Goal: Information Seeking & Learning: Learn about a topic

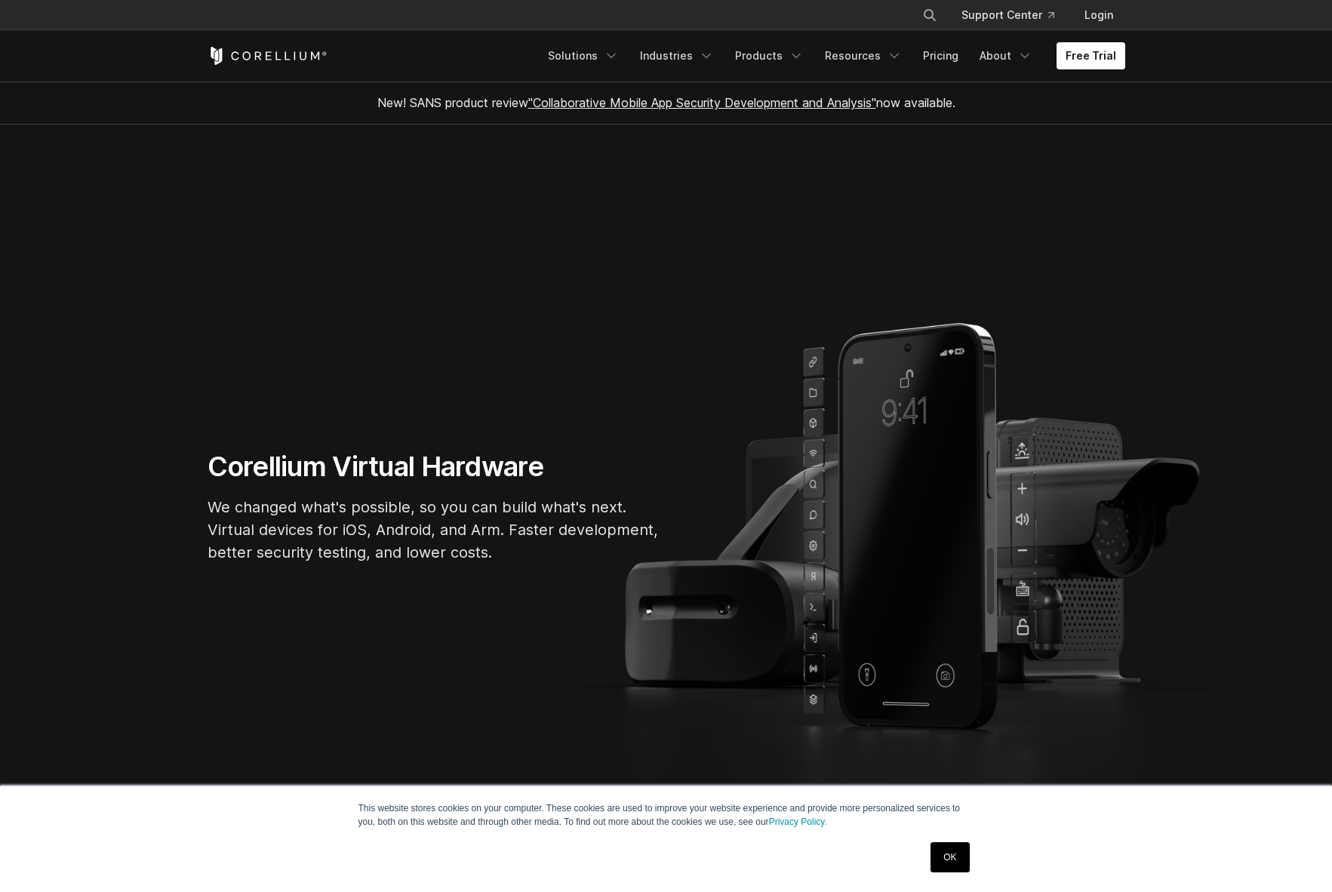
click at [951, 853] on link "OK" at bounding box center [950, 857] width 38 height 30
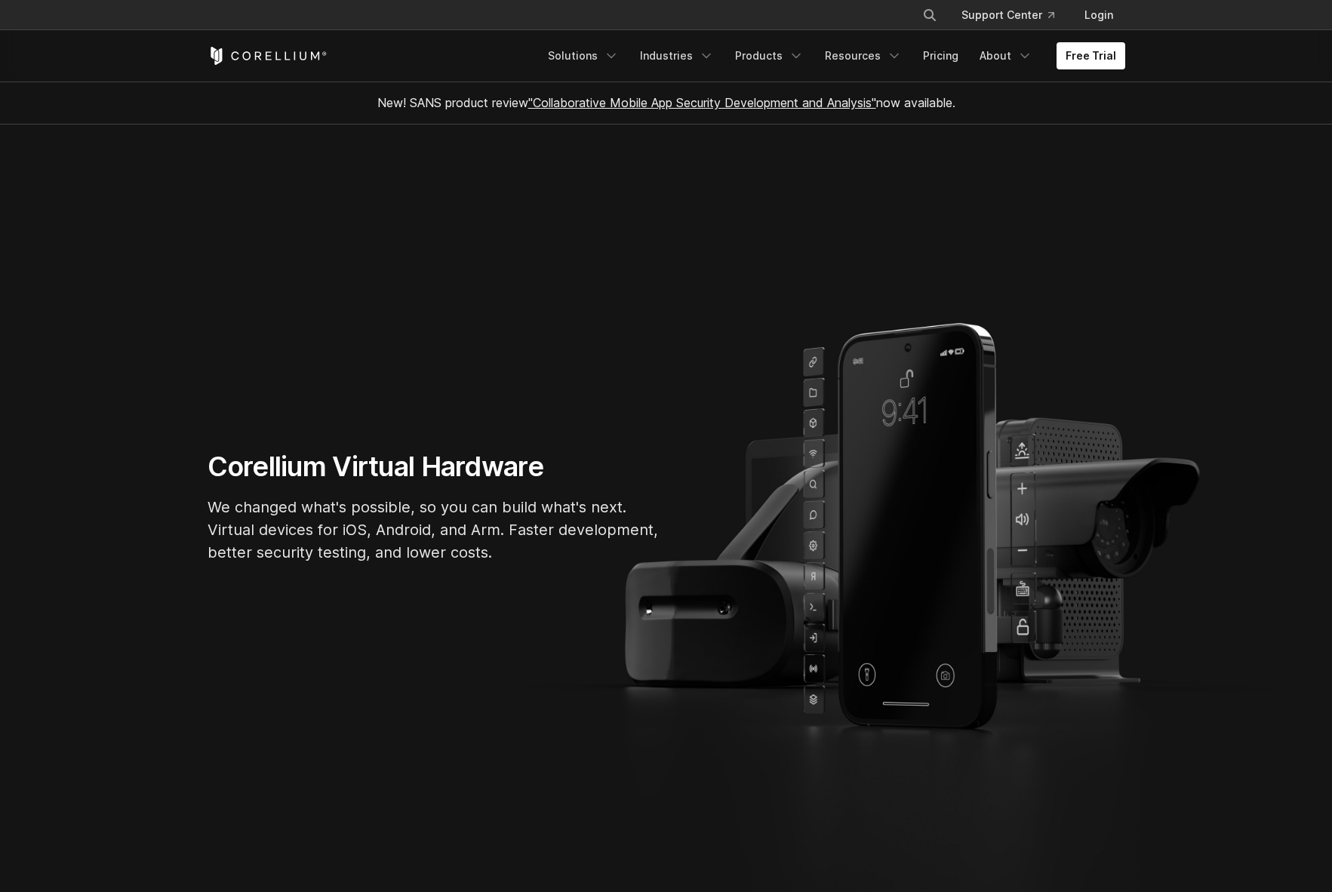
click at [820, 103] on link ""Collaborative Mobile App Security Development and Analysis"" at bounding box center [702, 102] width 348 height 15
click at [1074, 51] on link "Free Trial" at bounding box center [1091, 55] width 69 height 27
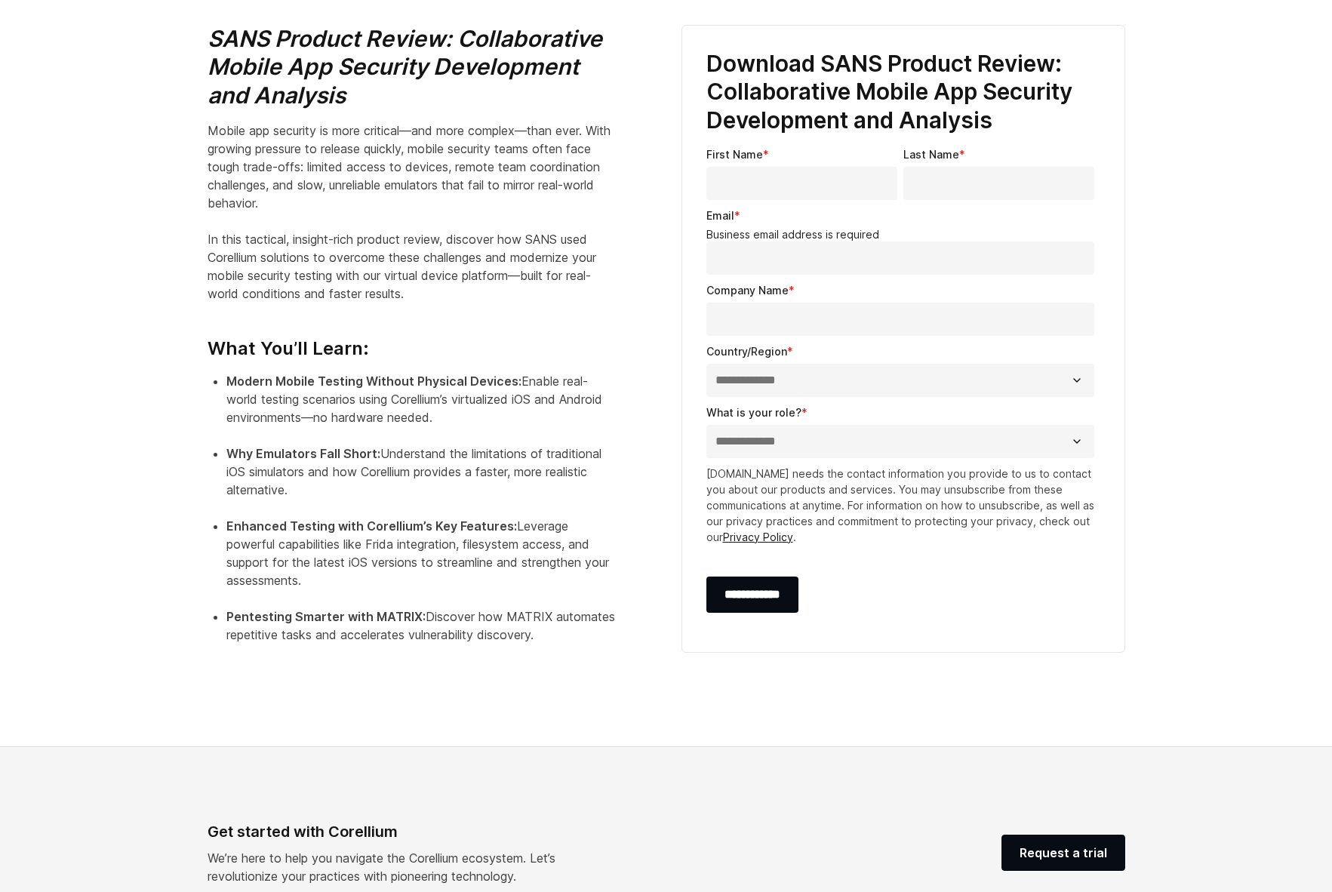
scroll to position [534, 0]
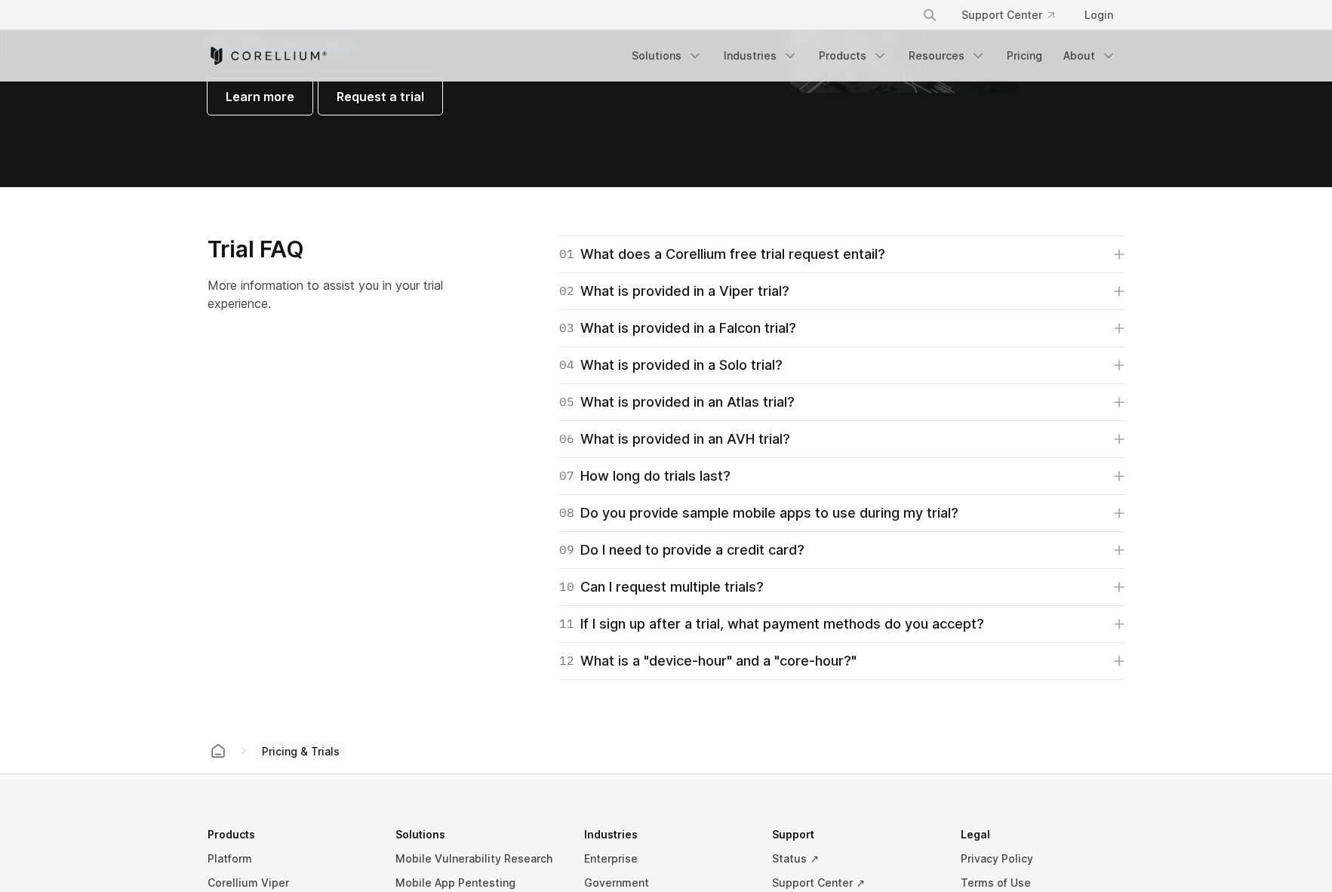
scroll to position [2046, 0]
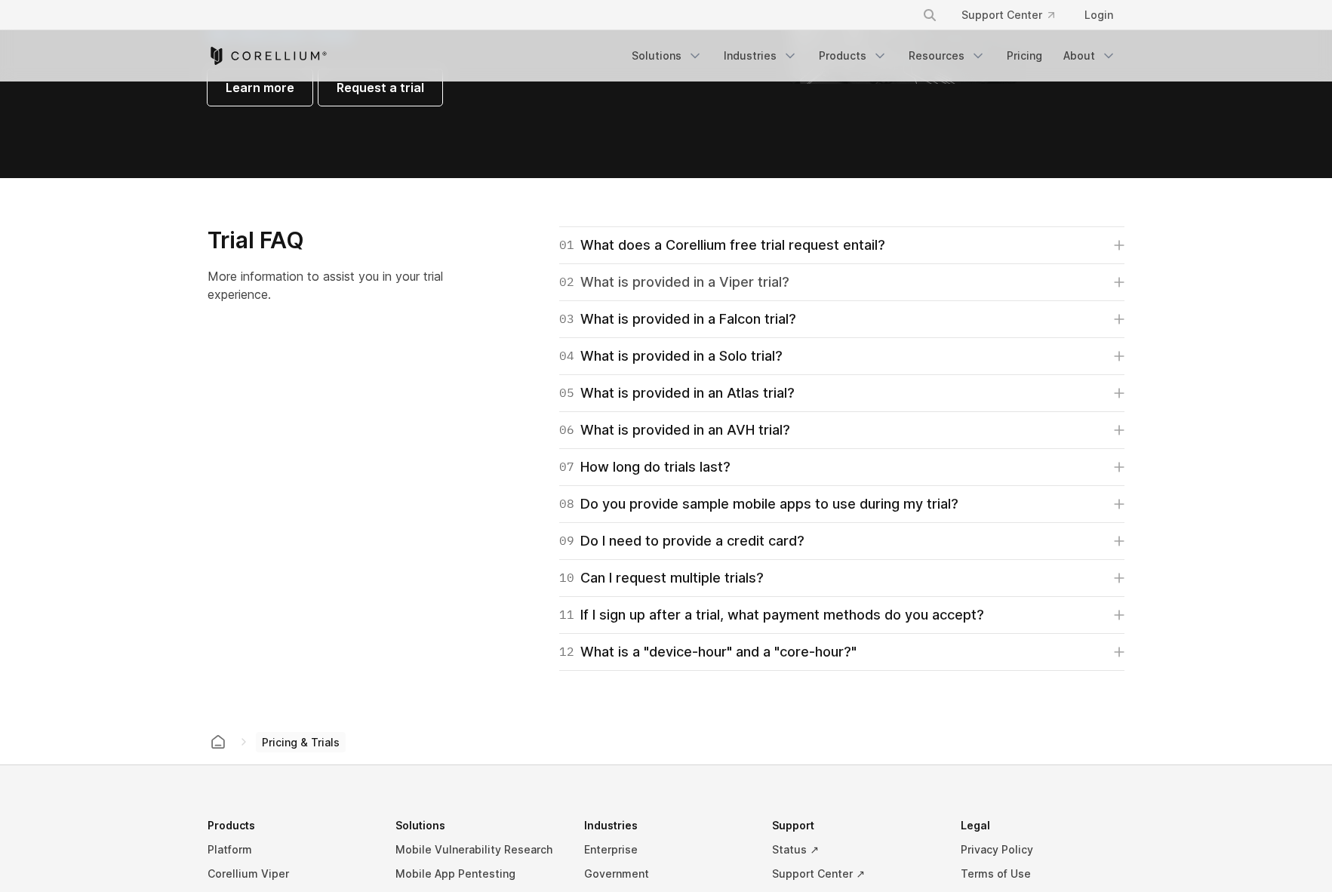
click at [606, 282] on div "02 What is provided in a Viper trial?" at bounding box center [674, 282] width 230 height 21
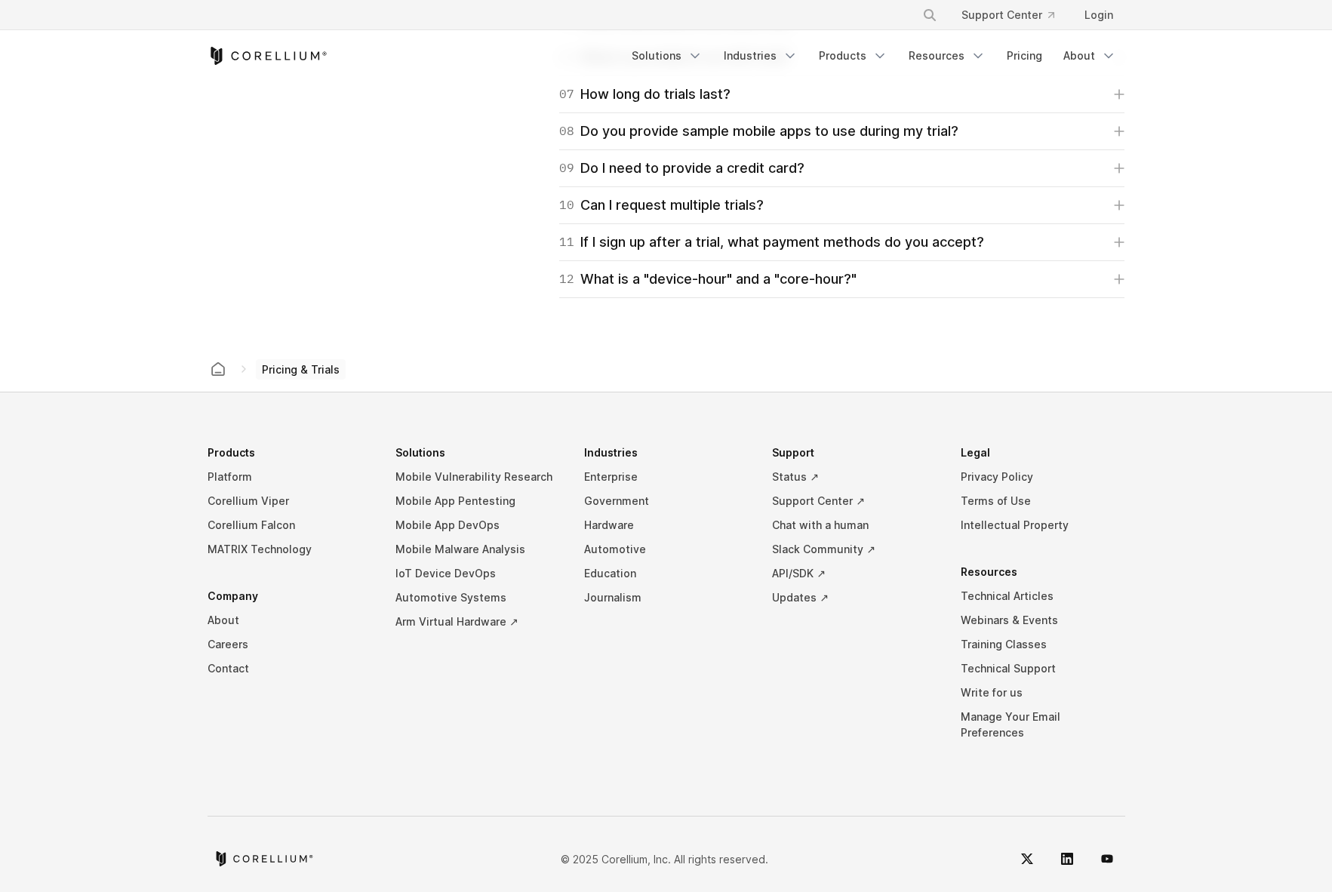
scroll to position [2460, 0]
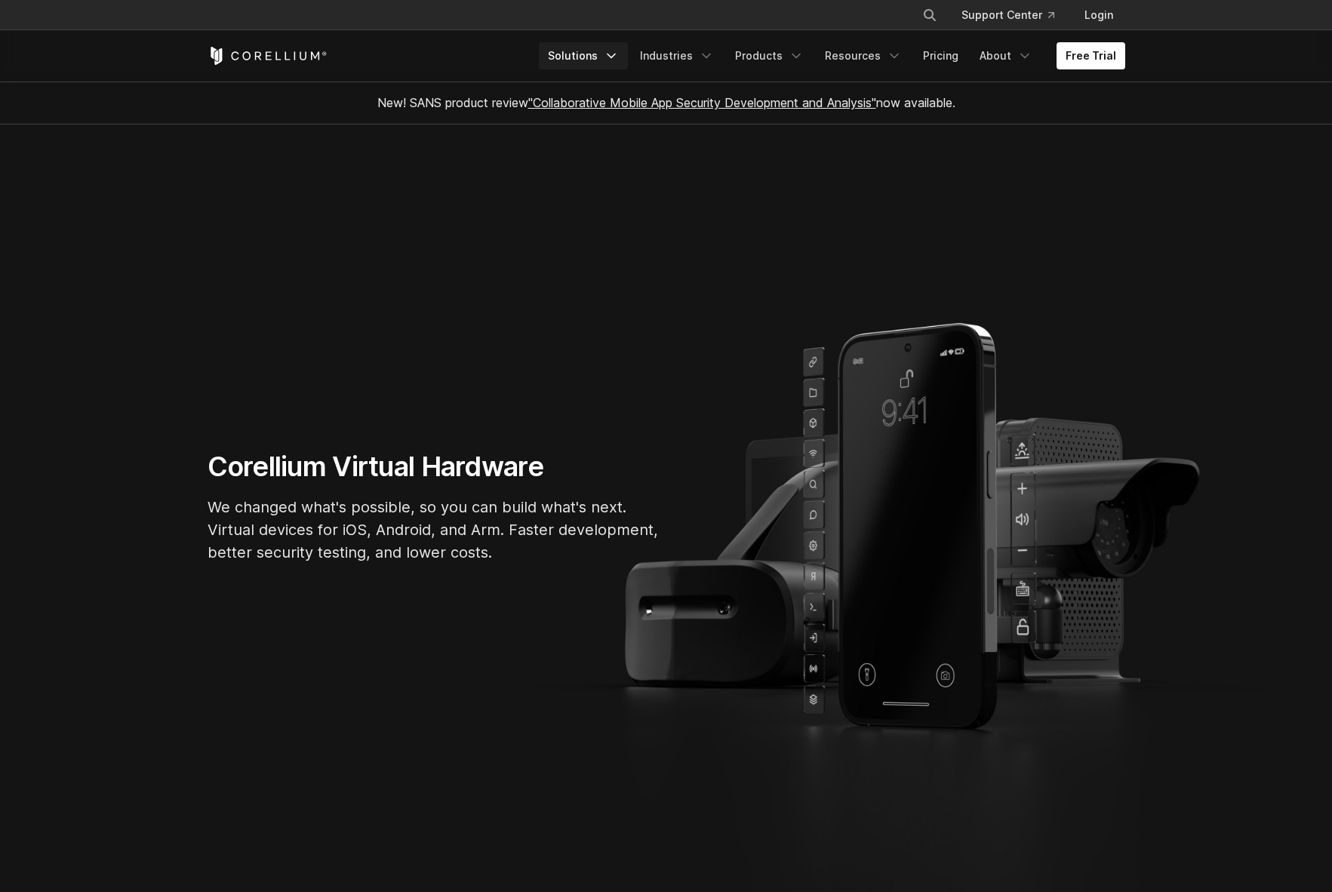
click at [599, 60] on link "Solutions" at bounding box center [583, 55] width 89 height 27
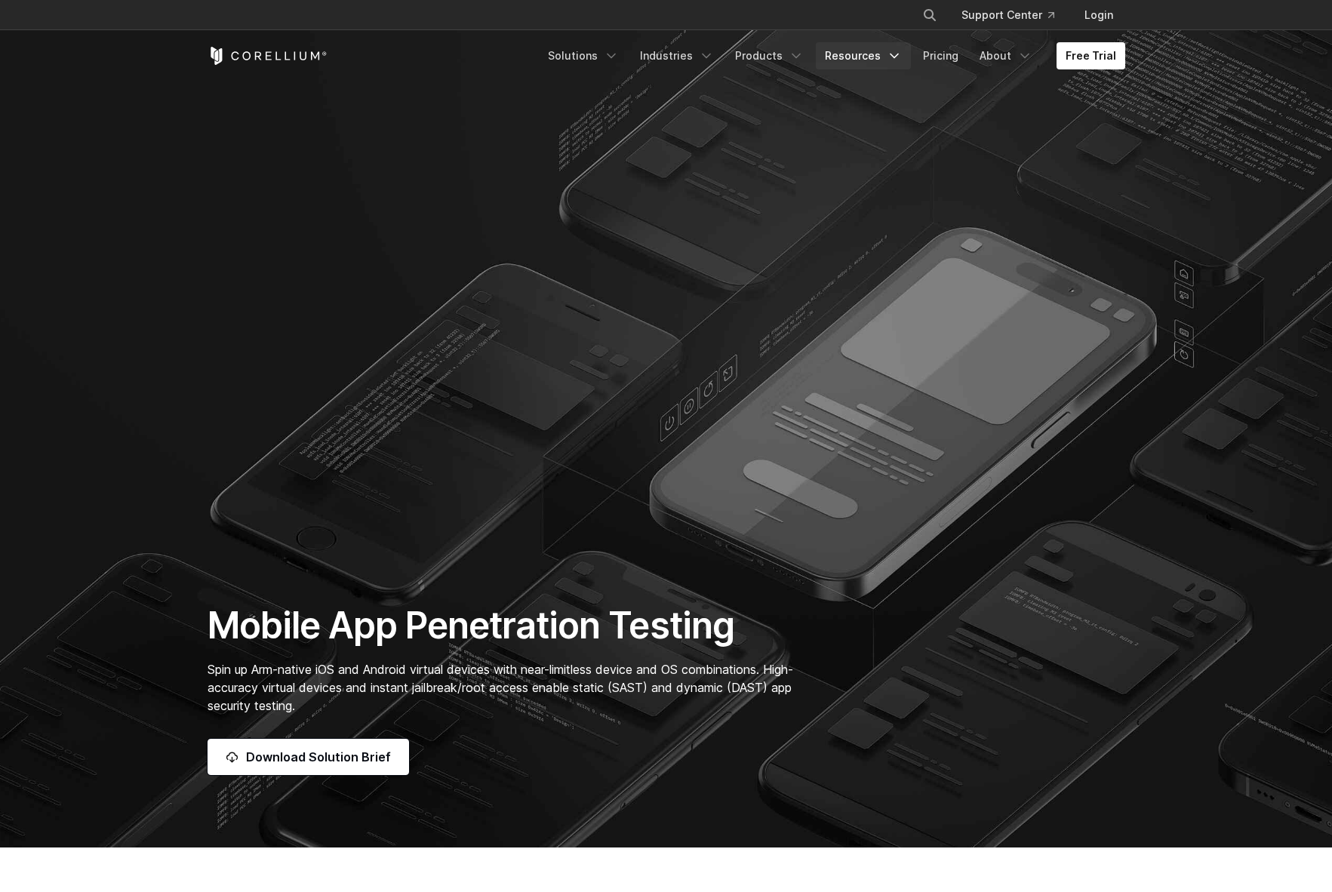
click at [852, 58] on link "Resources" at bounding box center [863, 55] width 95 height 27
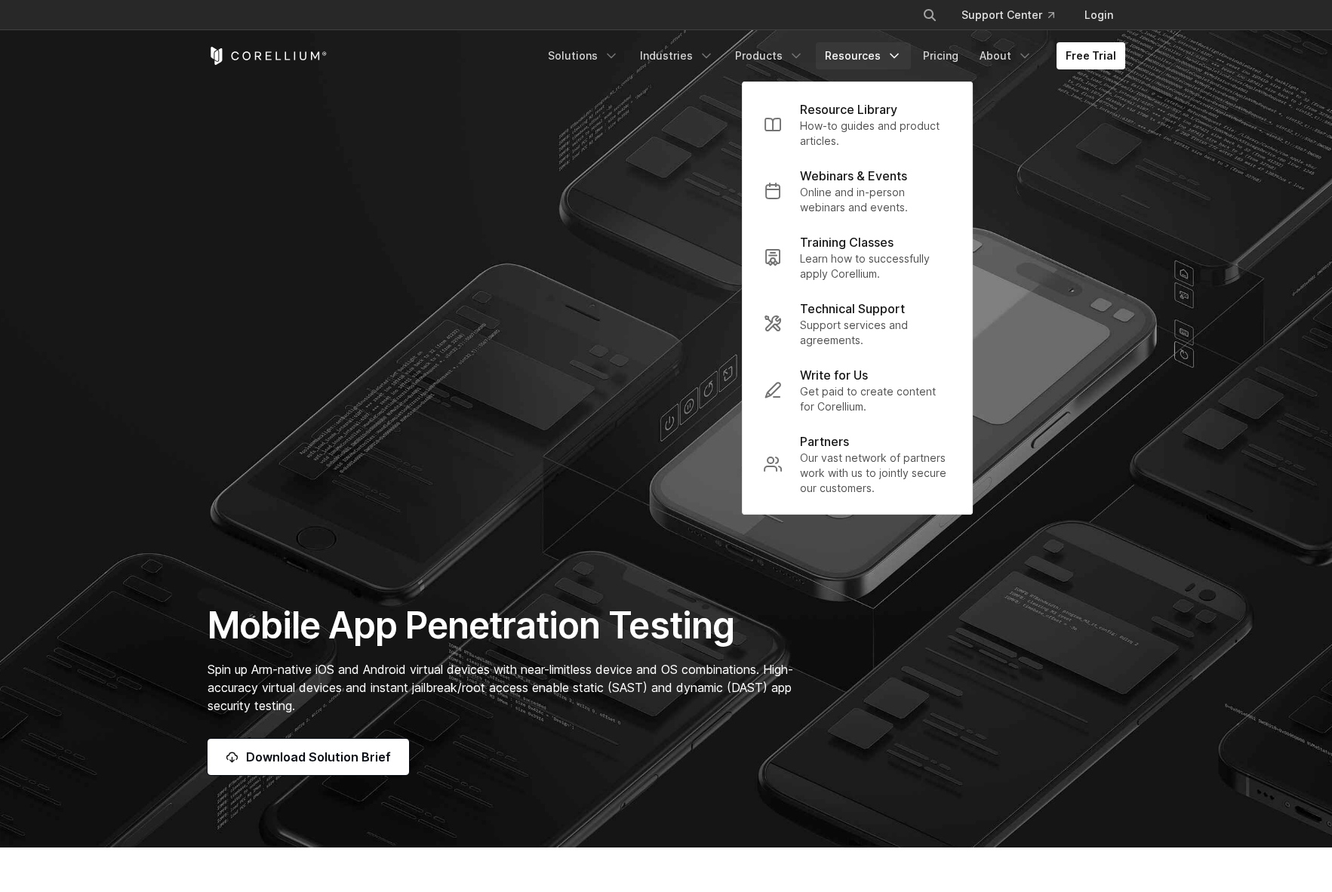
click at [852, 58] on link "Resources" at bounding box center [863, 55] width 95 height 27
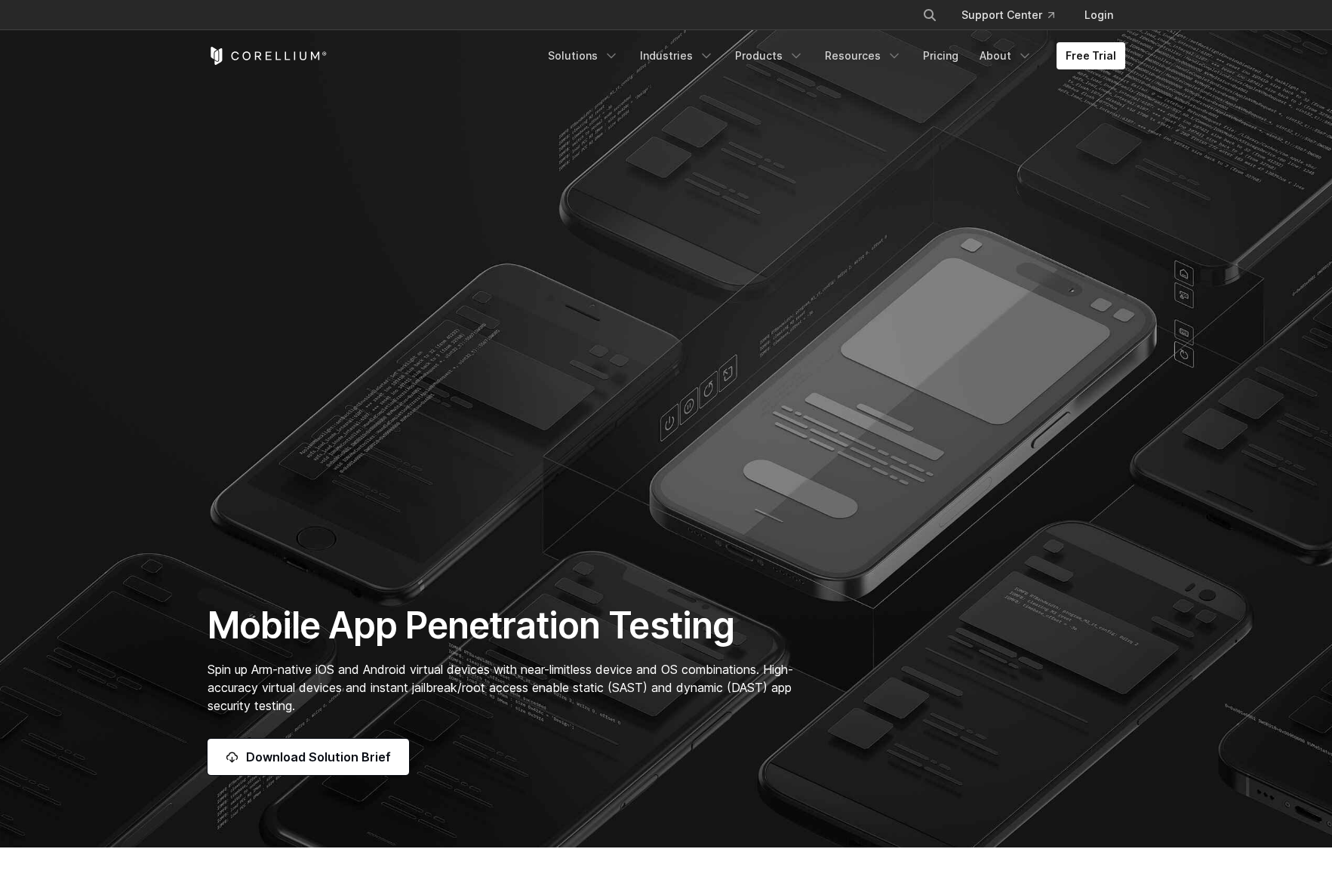
click at [1236, 53] on header "× Search our site... Support Center Login" at bounding box center [666, 41] width 1332 height 82
